Goal: Task Accomplishment & Management: Complete application form

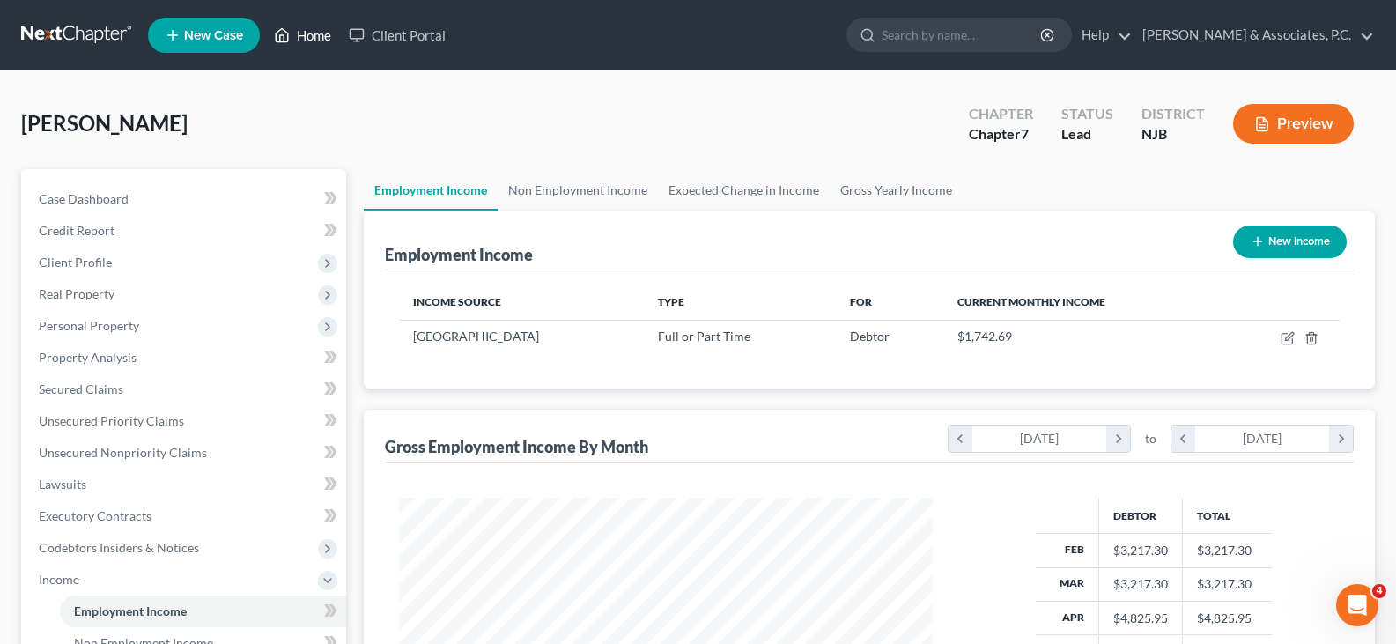
scroll to position [316, 569]
click at [314, 33] on link "Home" at bounding box center [302, 35] width 75 height 32
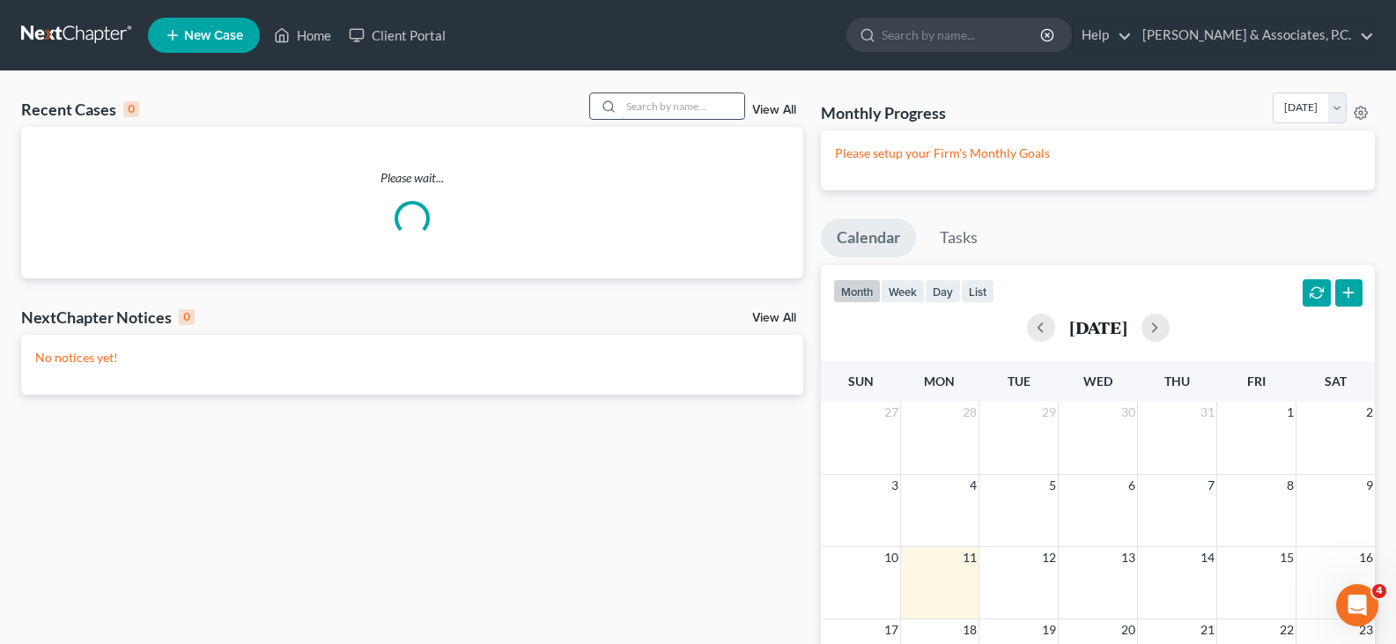
click at [685, 107] on input "search" at bounding box center [682, 106] width 123 height 26
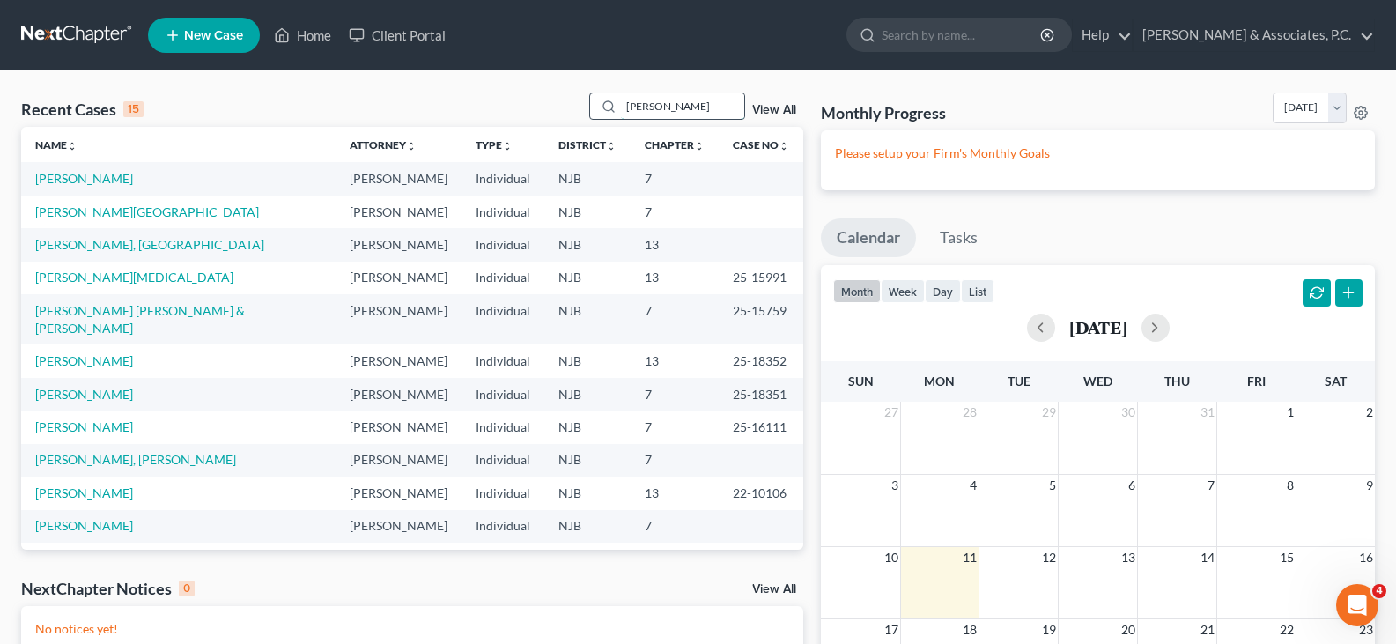
type input "[PERSON_NAME]"
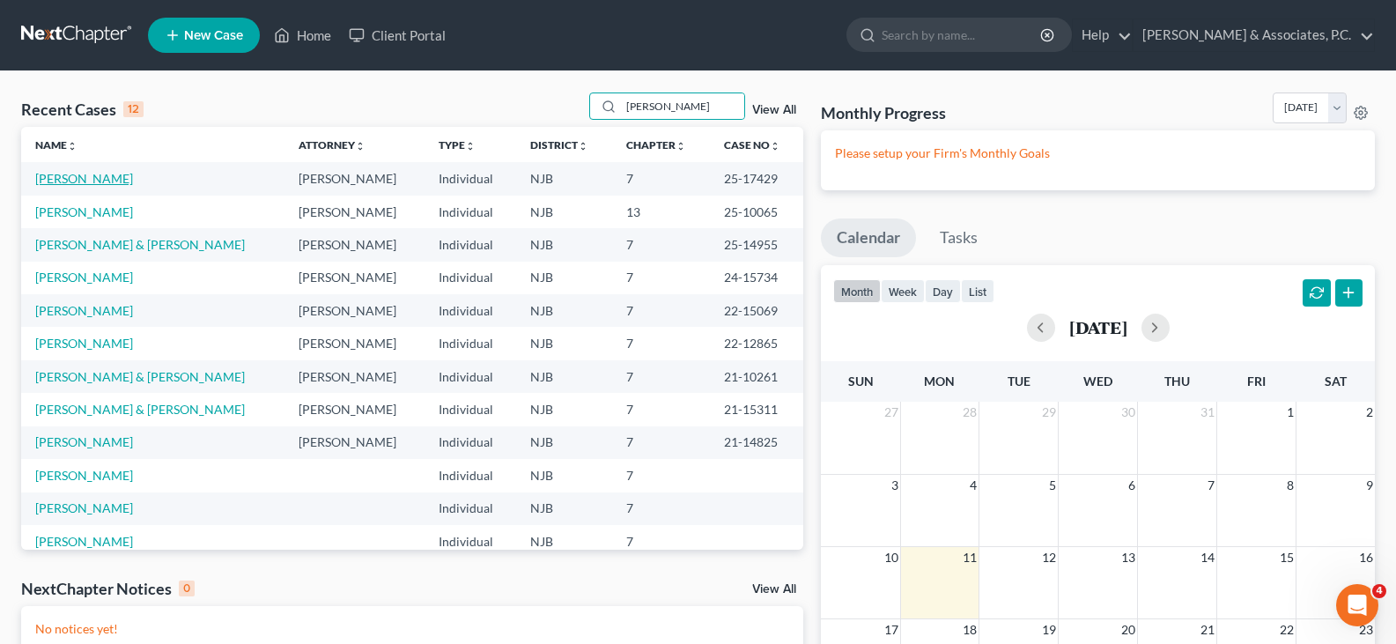
click at [80, 177] on link "[PERSON_NAME]" at bounding box center [84, 178] width 98 height 15
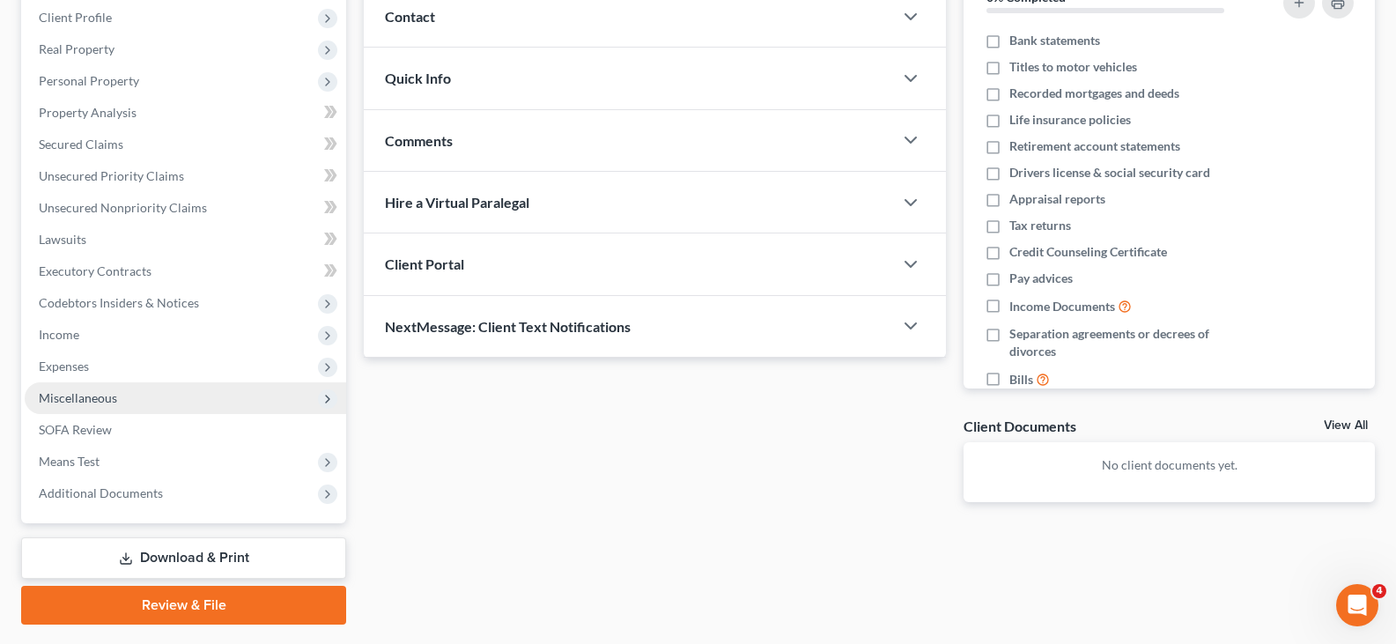
scroll to position [264, 0]
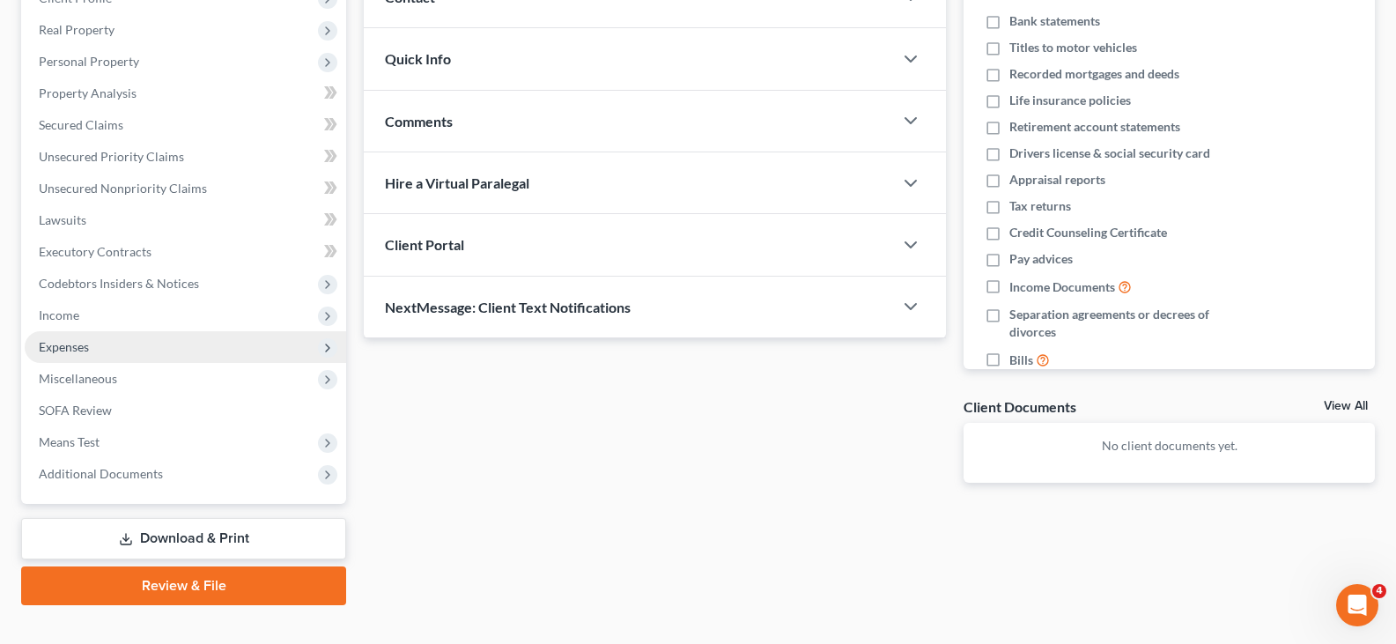
click at [55, 337] on span "Expenses" at bounding box center [186, 347] width 322 height 32
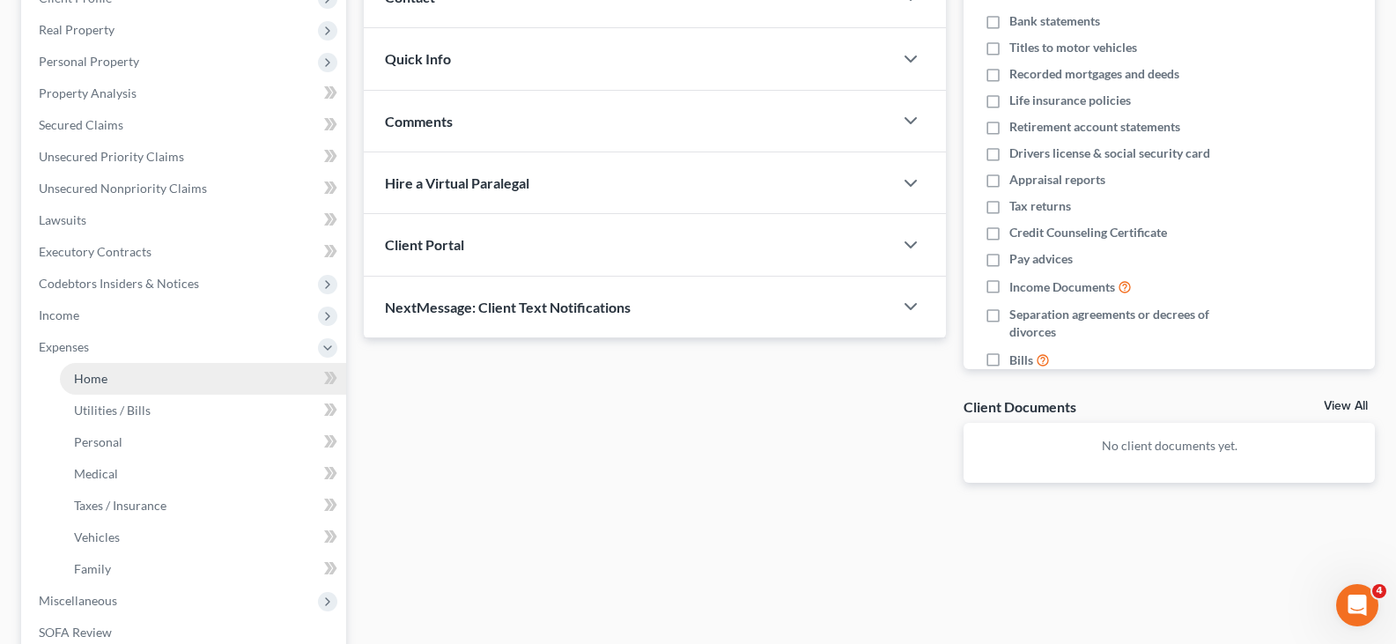
click at [109, 382] on link "Home" at bounding box center [203, 379] width 286 height 32
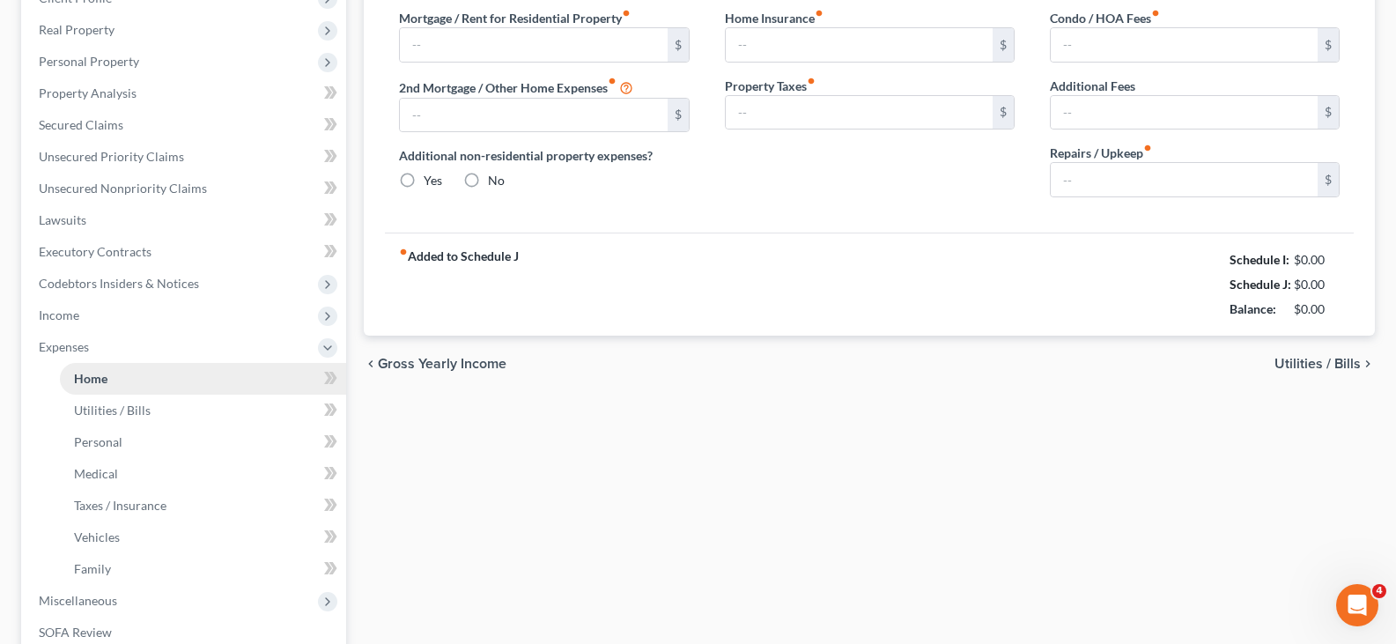
type input "1,000.00"
type input "0.00"
radio input "true"
type input "0.00"
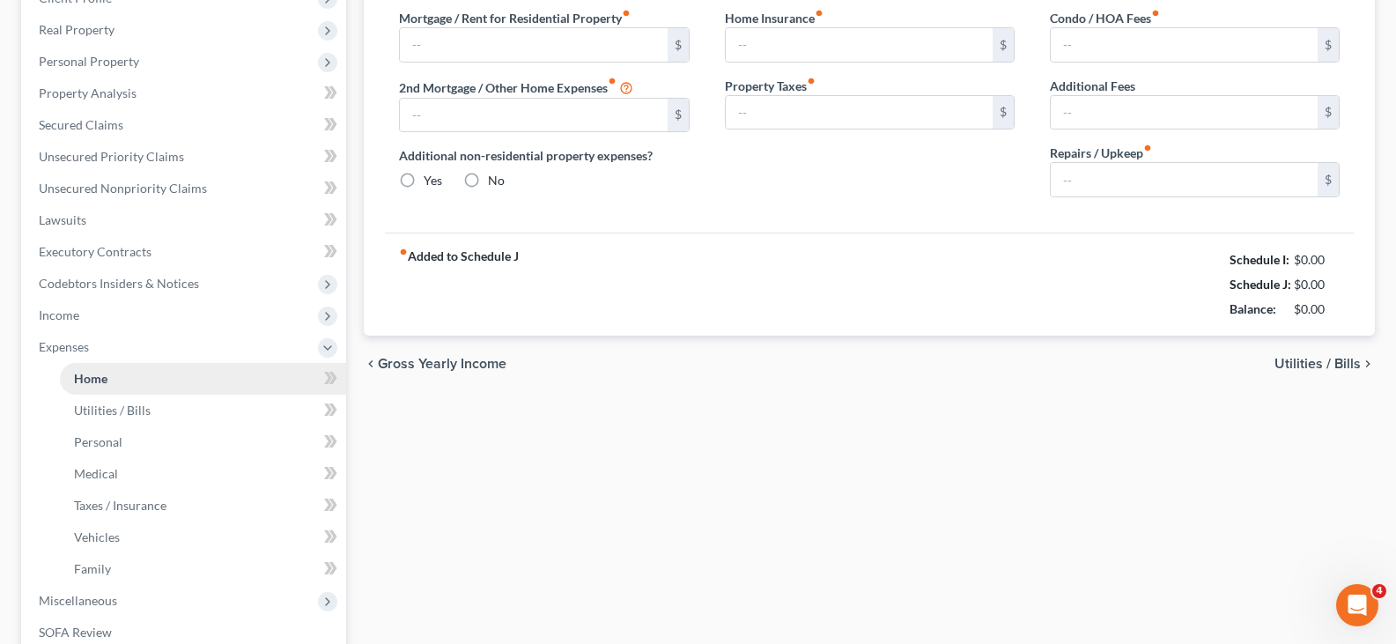
type input "0.00"
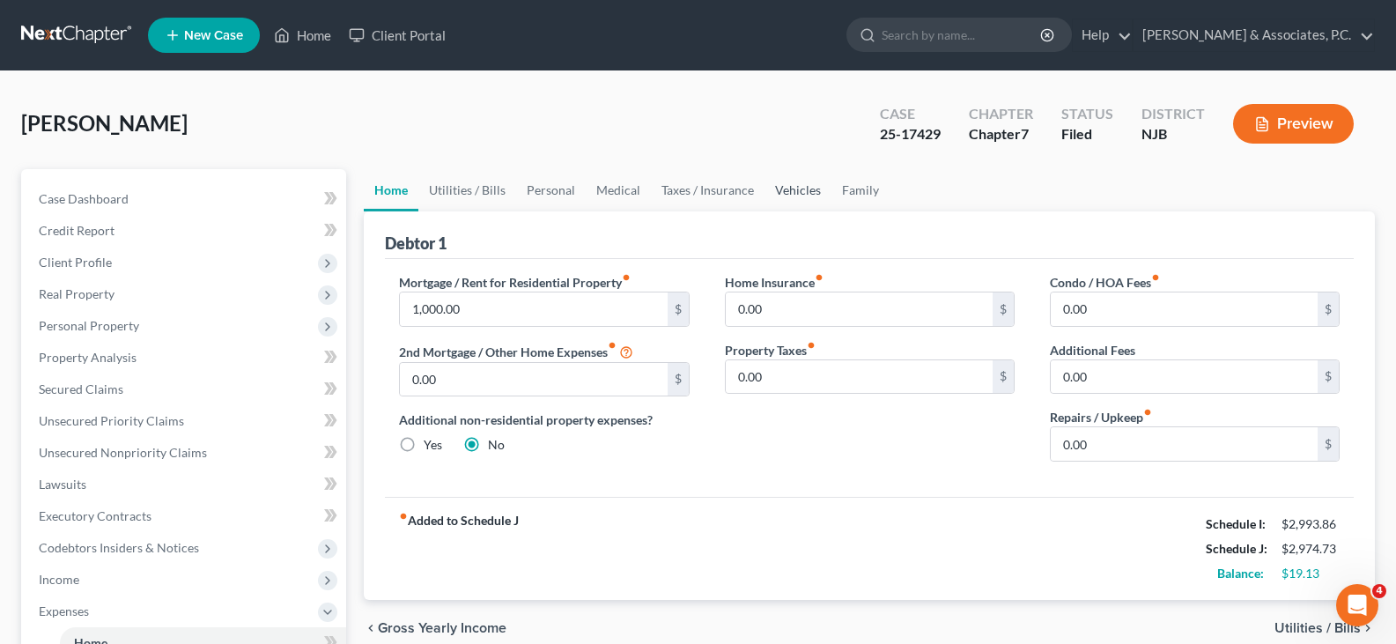
click at [783, 198] on link "Vehicles" at bounding box center [798, 190] width 67 height 42
